Goal: Transaction & Acquisition: Purchase product/service

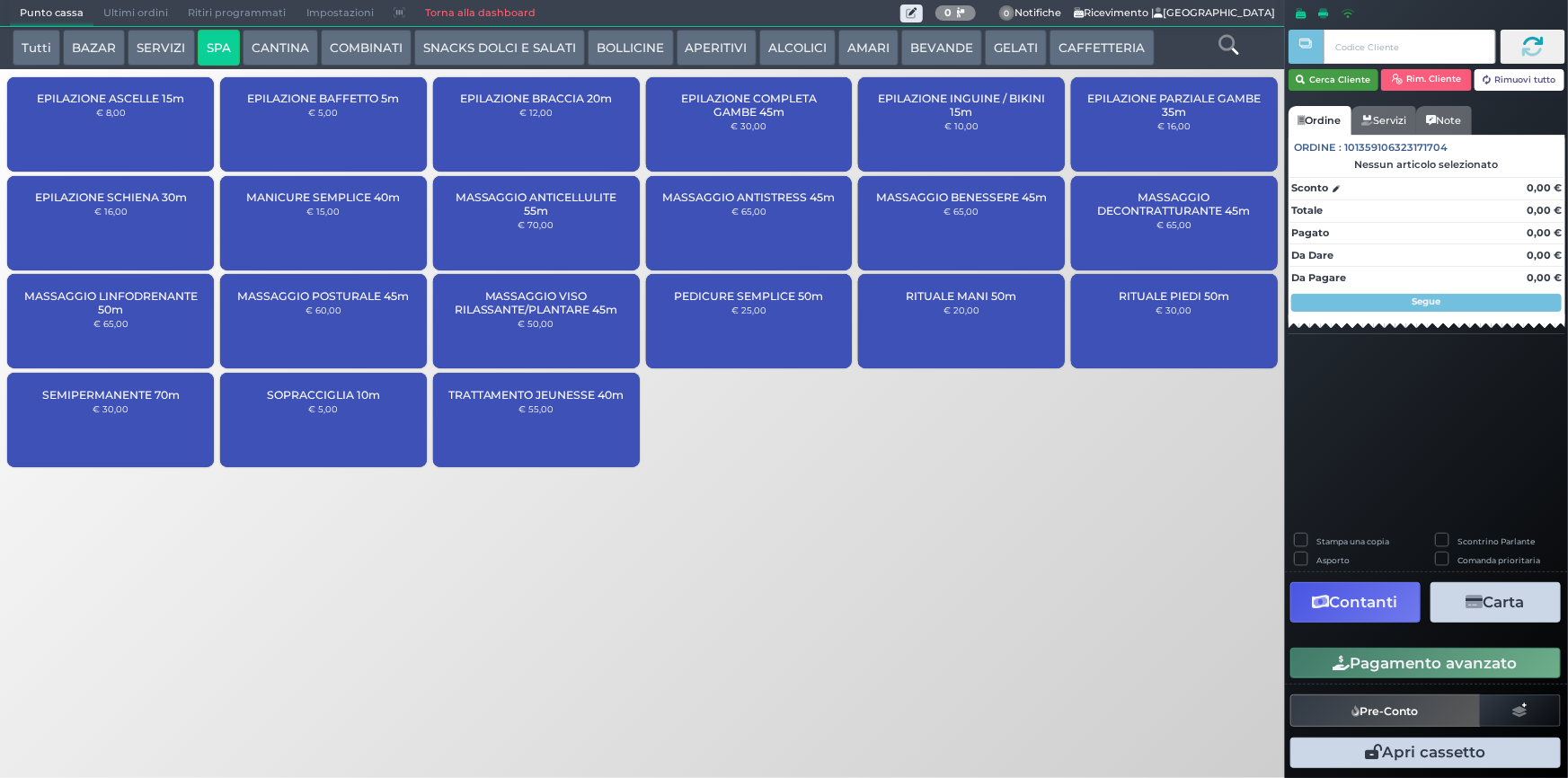
click at [1361, 80] on button "Cerca Cliente" at bounding box center [1334, 80] width 91 height 22
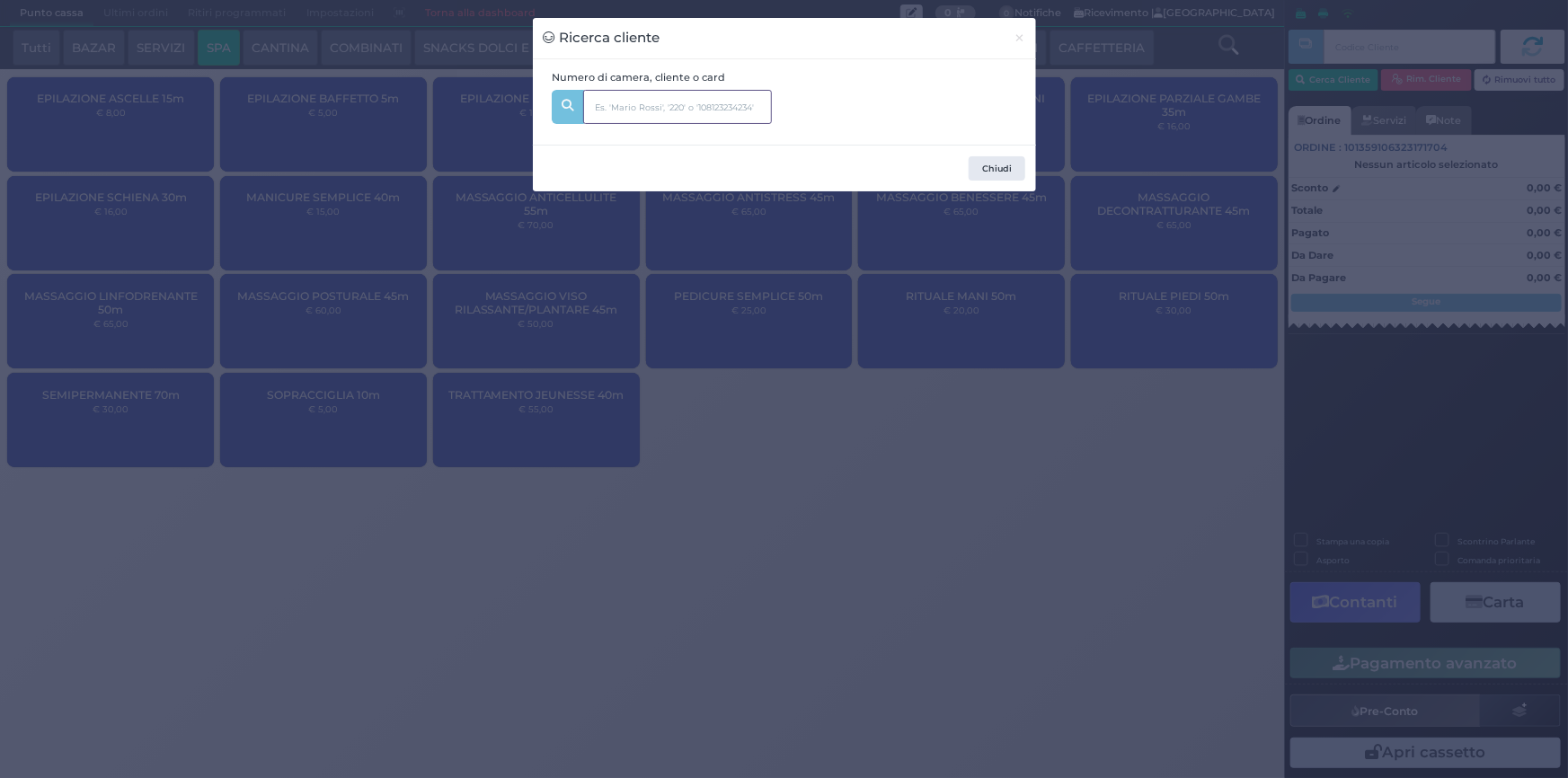
click at [637, 98] on input "text" at bounding box center [677, 107] width 189 height 34
type input "306"
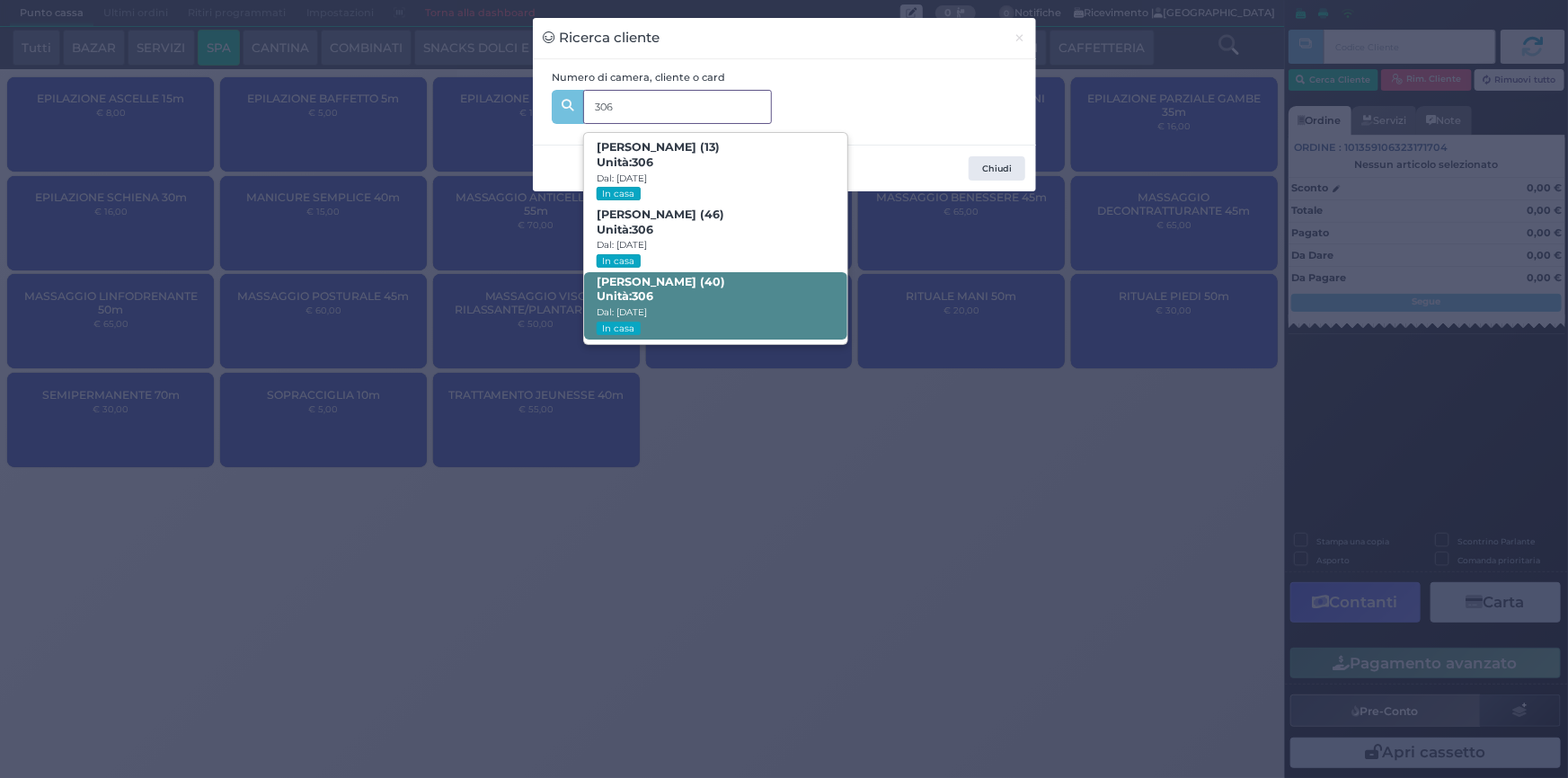
click at [683, 289] on span "[PERSON_NAME] (40) Unità: 306 Dal: [DATE] In casa" at bounding box center [715, 306] width 263 height 67
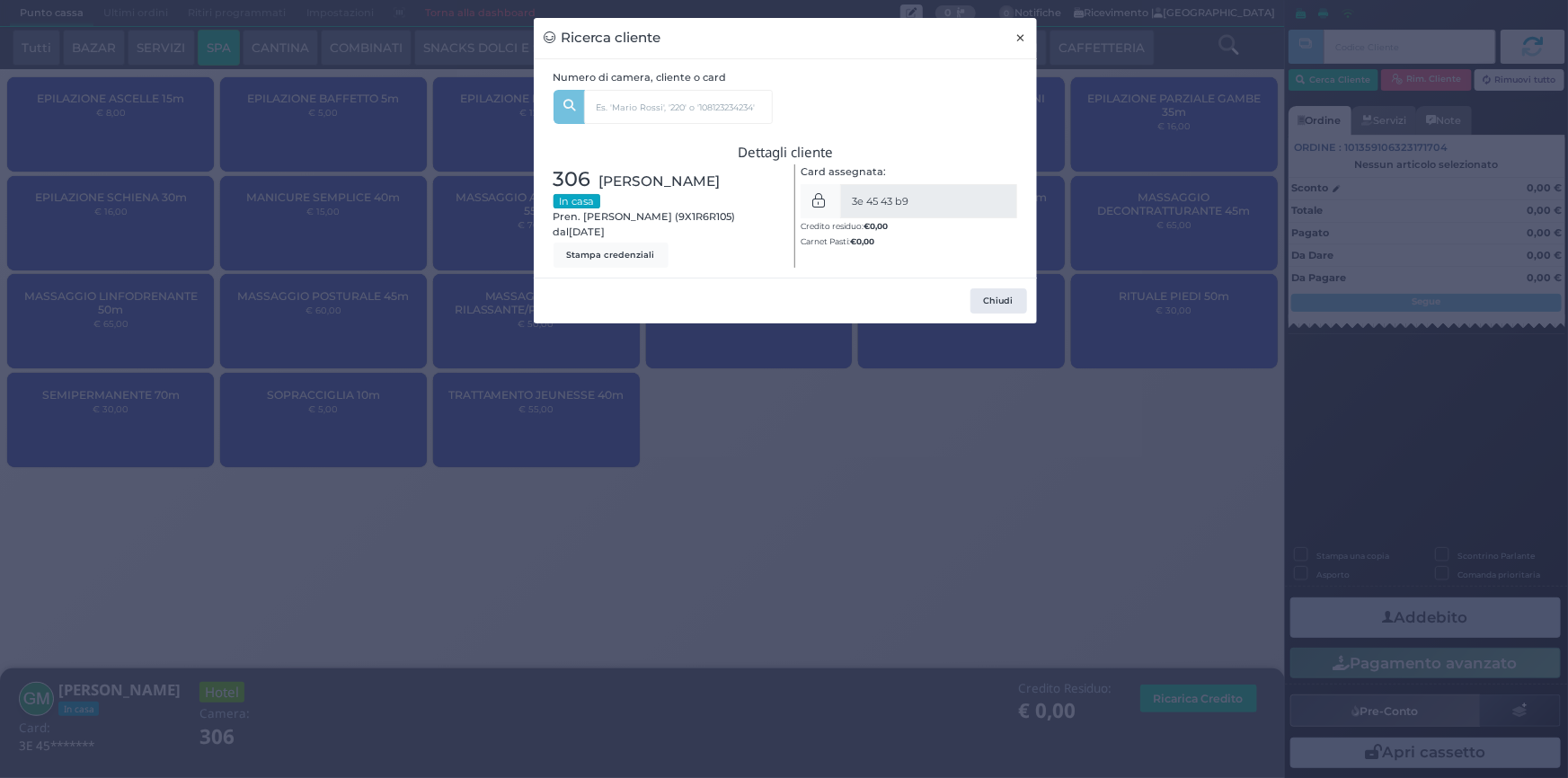
click at [1012, 39] on button "×" at bounding box center [1021, 38] width 32 height 41
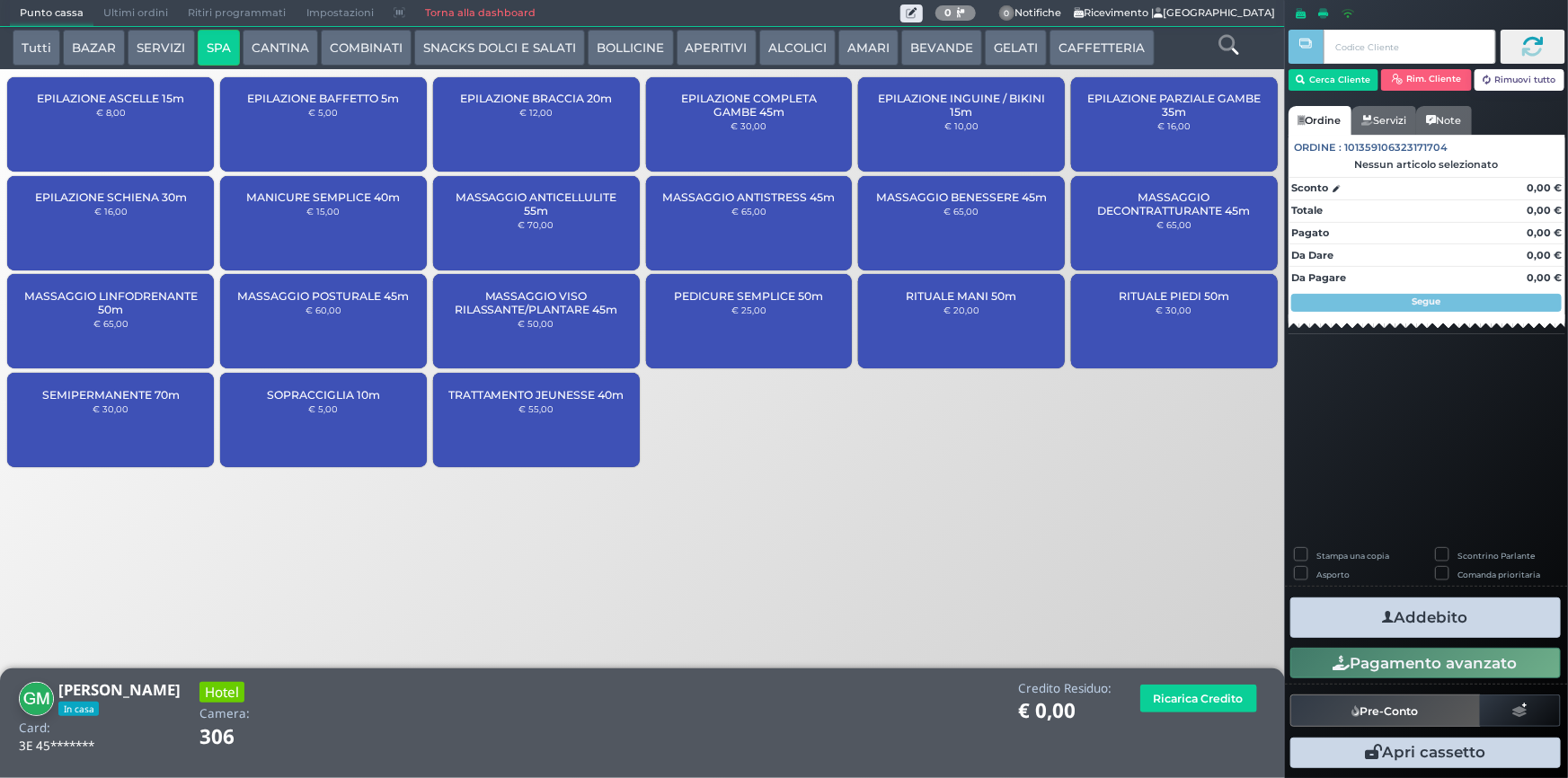
click at [768, 44] on button "ALCOLICI" at bounding box center [797, 48] width 76 height 36
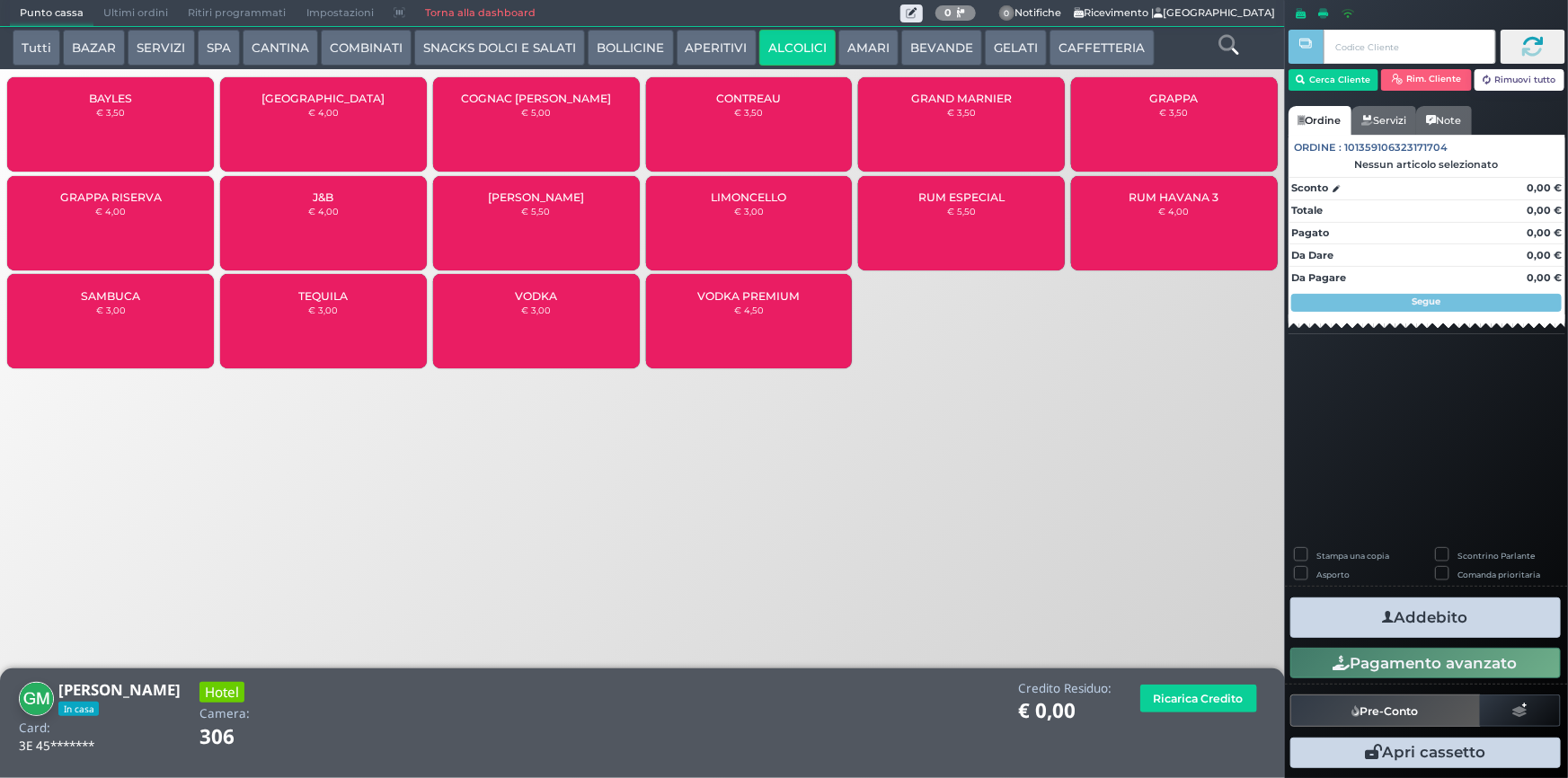
click at [376, 35] on button "COMBINATI" at bounding box center [366, 48] width 91 height 36
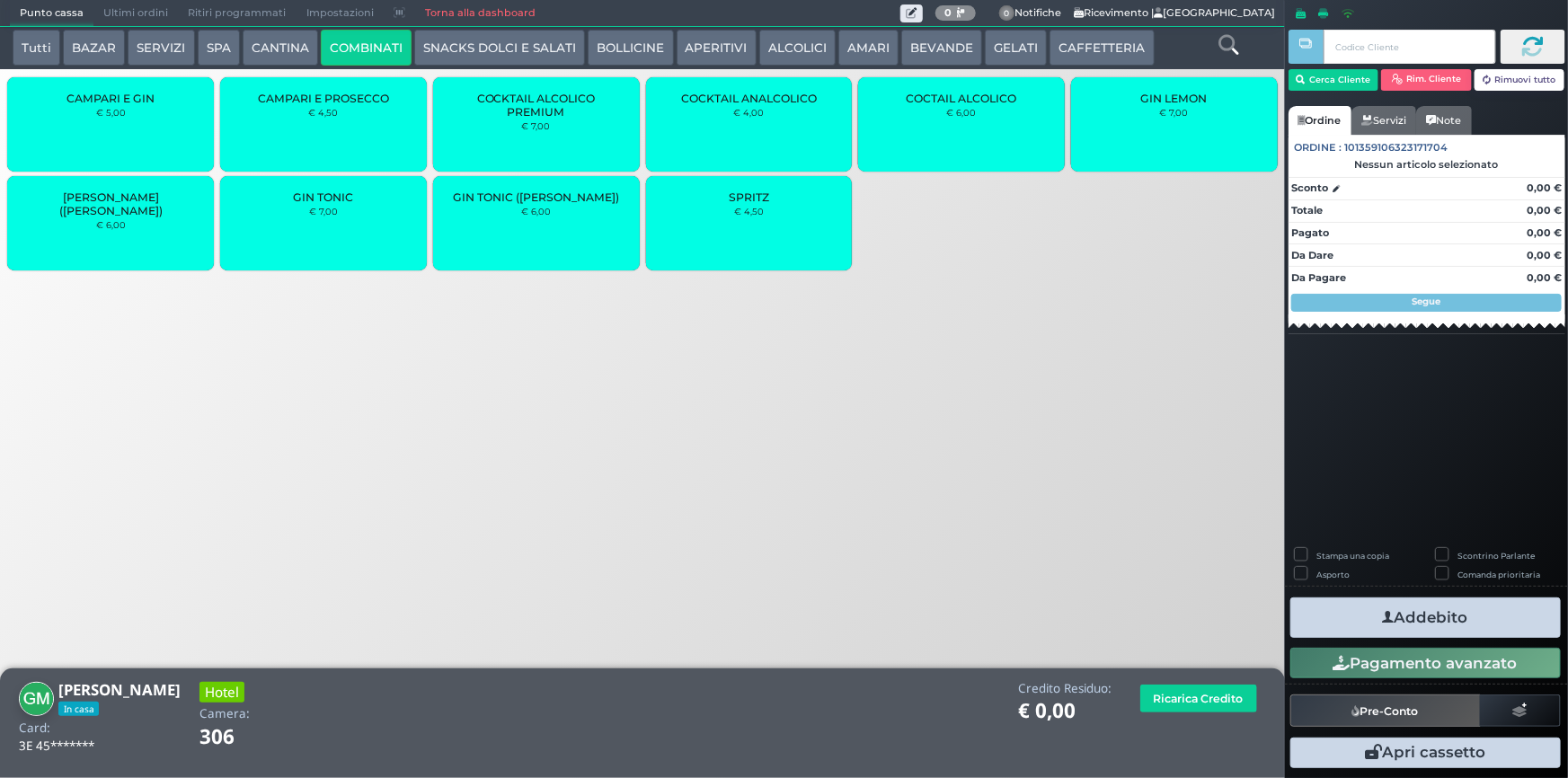
click at [706, 200] on div "SPRITZ € 4,50" at bounding box center [749, 223] width 207 height 94
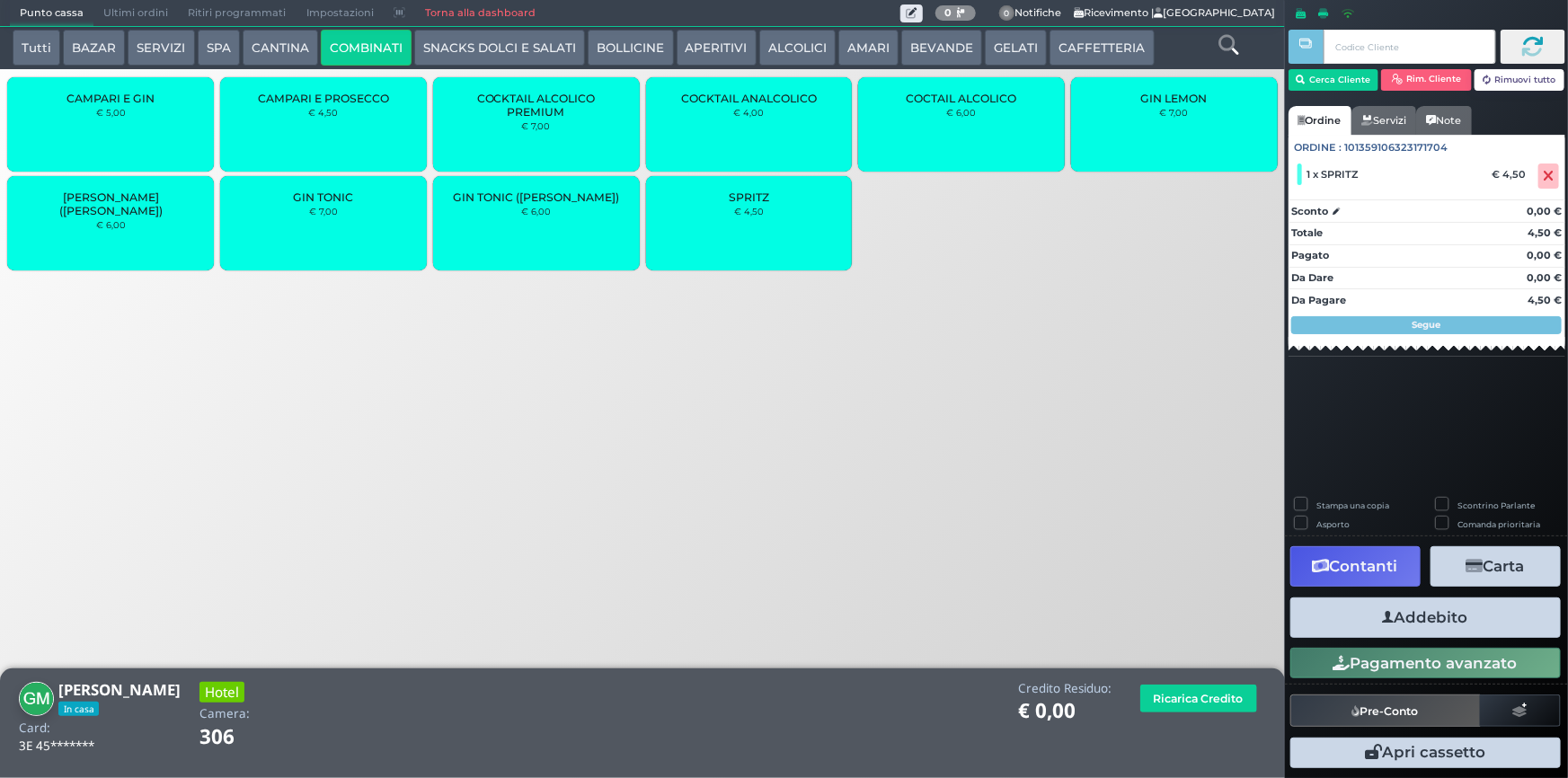
click at [1423, 623] on button "Addebito" at bounding box center [1425, 617] width 271 height 41
